Goal: Transaction & Acquisition: Purchase product/service

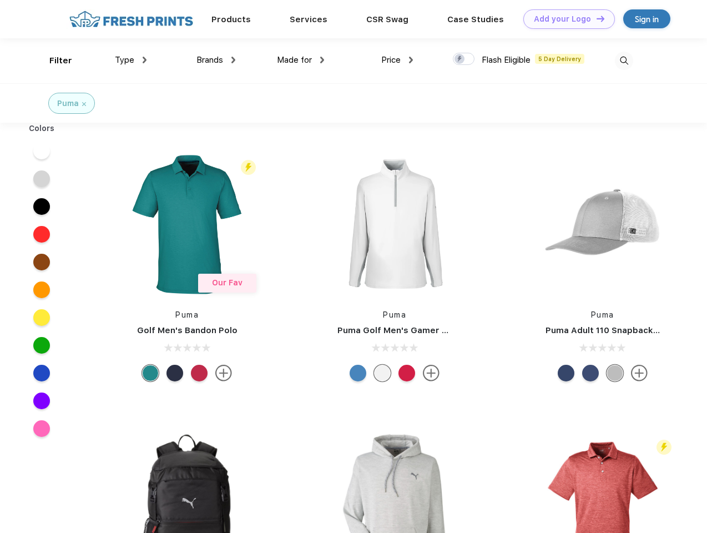
click at [565, 19] on link "Add your Logo Design Tool" at bounding box center [569, 18] width 92 height 19
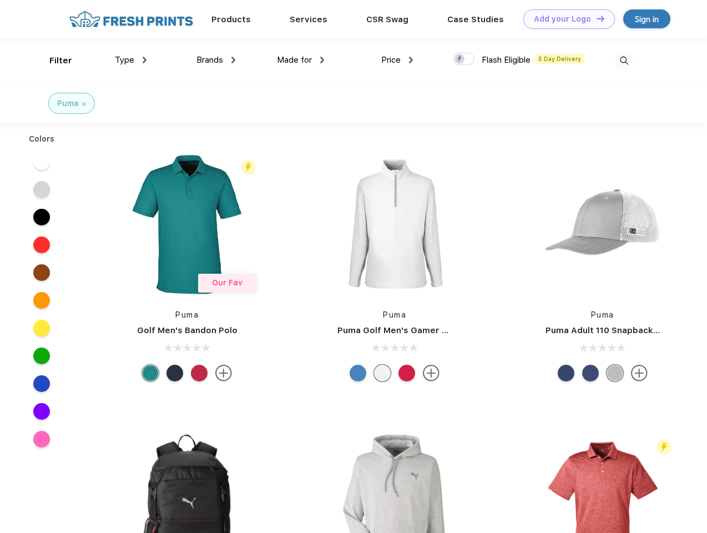
click at [0, 0] on div "Design Tool" at bounding box center [0, 0] width 0 height 0
click at [596, 18] on link "Add your Logo Design Tool" at bounding box center [569, 18] width 92 height 19
click at [53, 60] on div "Filter" at bounding box center [60, 60] width 23 height 13
click at [131, 60] on span "Type" at bounding box center [124, 60] width 19 height 10
click at [216, 60] on span "Brands" at bounding box center [209, 60] width 27 height 10
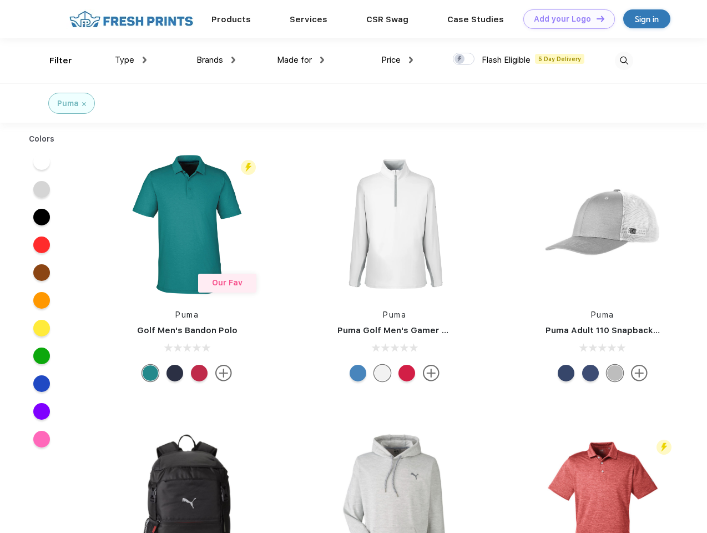
click at [301, 60] on span "Made for" at bounding box center [294, 60] width 35 height 10
click at [397, 60] on span "Price" at bounding box center [390, 60] width 19 height 10
click at [464, 59] on div at bounding box center [464, 59] width 22 height 12
click at [460, 59] on input "checkbox" at bounding box center [456, 55] width 7 height 7
click at [624, 60] on img at bounding box center [624, 61] width 18 height 18
